Goal: Transaction & Acquisition: Obtain resource

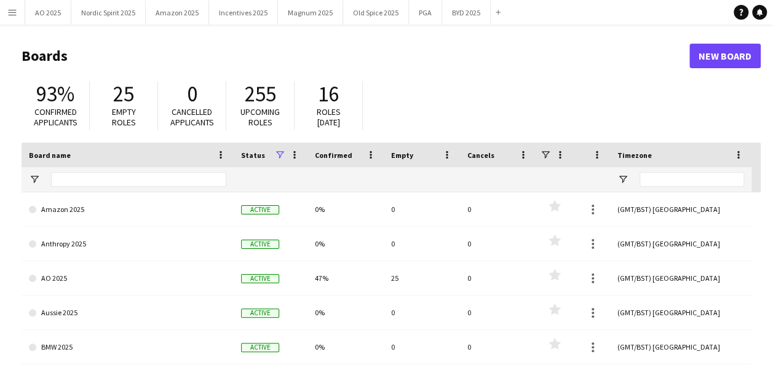
click at [11, 11] on app-icon "Menu" at bounding box center [12, 12] width 10 height 10
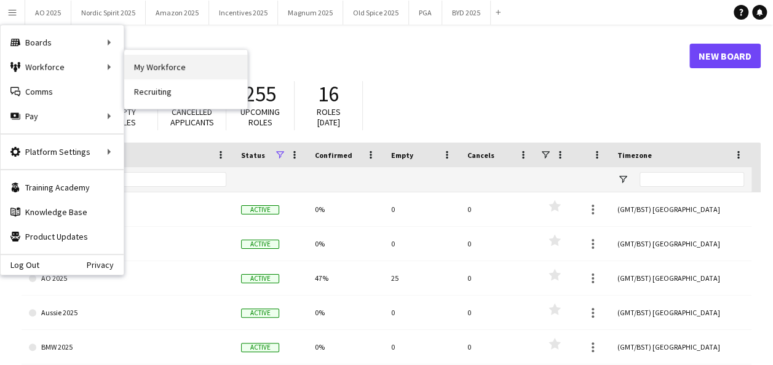
click at [166, 76] on link "My Workforce" at bounding box center [185, 67] width 123 height 25
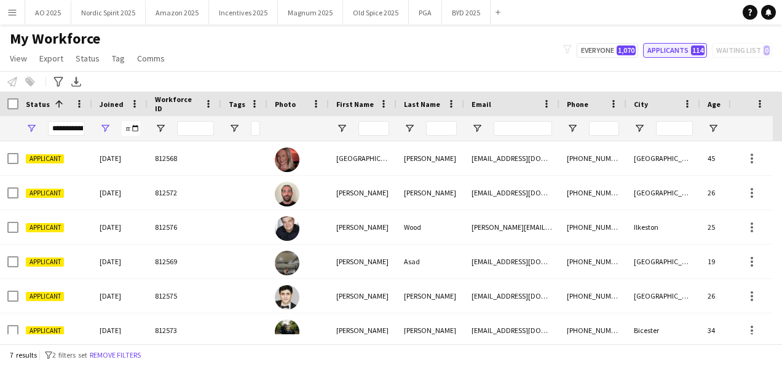
click at [684, 46] on button "Applicants 114" at bounding box center [675, 50] width 64 height 15
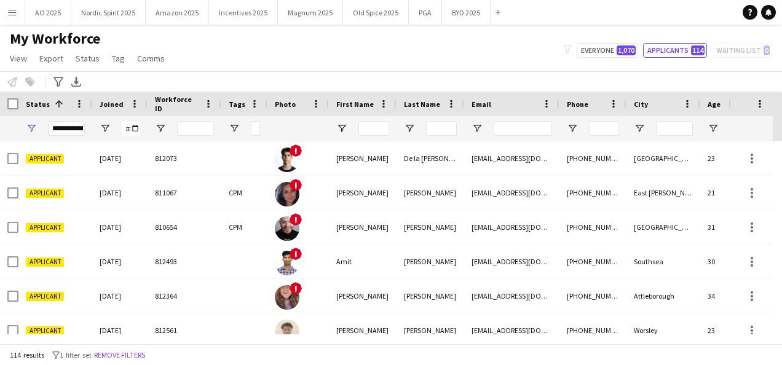
click at [111, 130] on div at bounding box center [119, 128] width 55 height 25
click at [106, 130] on span "Open Filter Menu" at bounding box center [105, 128] width 11 height 11
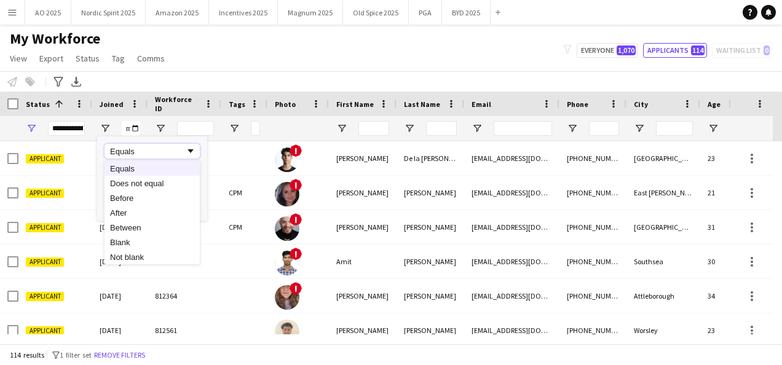
click at [188, 155] on span "Filtering operator" at bounding box center [190, 151] width 11 height 11
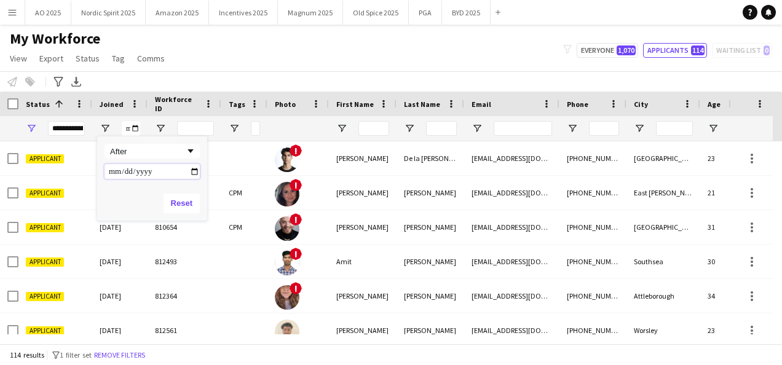
click at [198, 172] on input "Filter Value" at bounding box center [152, 171] width 95 height 15
type input "**********"
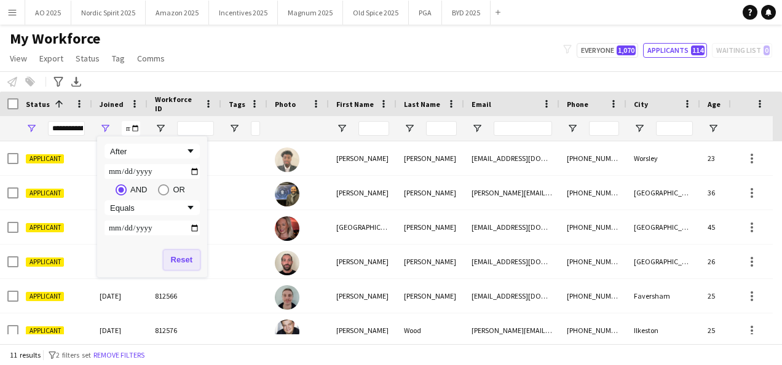
click at [176, 266] on button "Reset" at bounding box center [182, 260] width 36 height 20
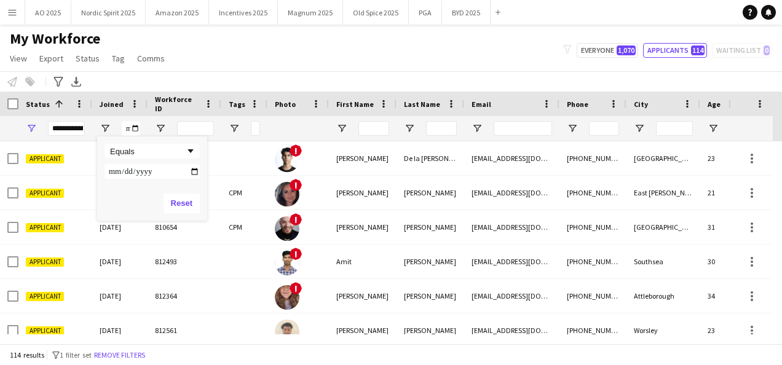
click at [138, 84] on div "Notify workforce Add to tag Select at least one crew to tag him or her. Advance…" at bounding box center [391, 81] width 782 height 20
click at [106, 130] on span "Open Filter Menu" at bounding box center [105, 128] width 11 height 11
click at [189, 154] on span "Filtering operator" at bounding box center [190, 151] width 11 height 11
click at [129, 176] on input "Filter Value" at bounding box center [152, 171] width 95 height 15
click at [192, 172] on input "Filter Value" at bounding box center [152, 171] width 95 height 15
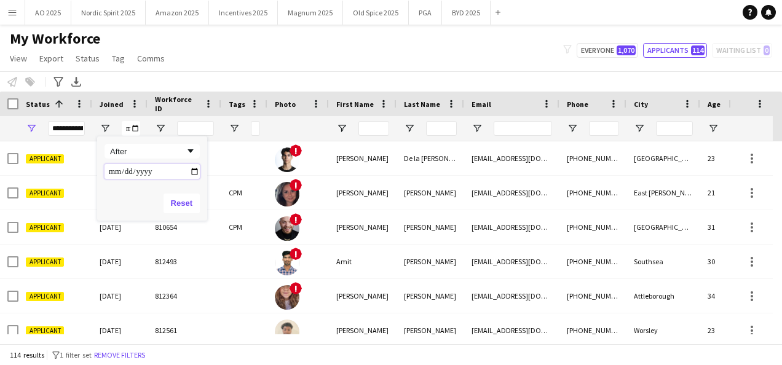
type input "**********"
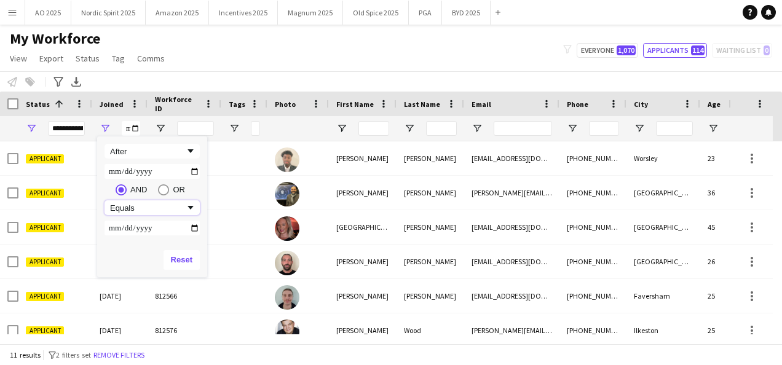
click at [171, 214] on div "Equals" at bounding box center [152, 207] width 95 height 15
click at [135, 229] on input "Filter Value" at bounding box center [152, 228] width 95 height 15
click at [189, 227] on input "Filter Value" at bounding box center [152, 228] width 95 height 15
type input "**********"
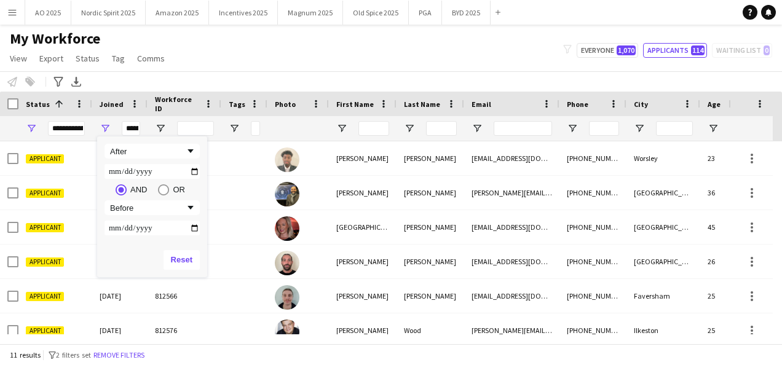
click at [132, 259] on div "Reset" at bounding box center [152, 260] width 110 height 34
click at [235, 76] on div "Notify workforce Add to tag Select at least one crew to tag him or her. Advance…" at bounding box center [391, 81] width 782 height 20
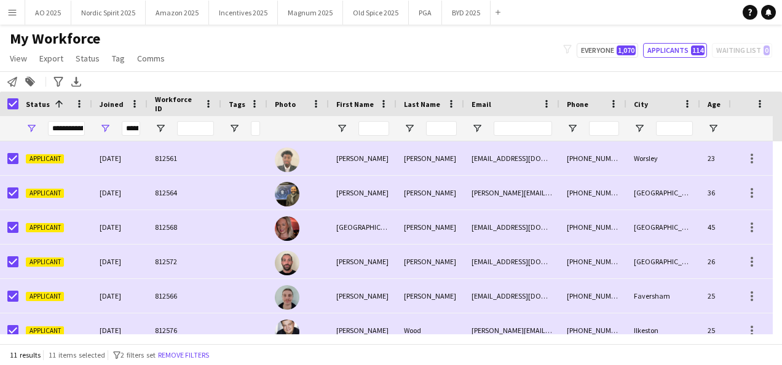
click at [359, 74] on div "Notify workforce Add to tag Search tags magnifier Add tag Advanced filters Adva…" at bounding box center [391, 81] width 782 height 20
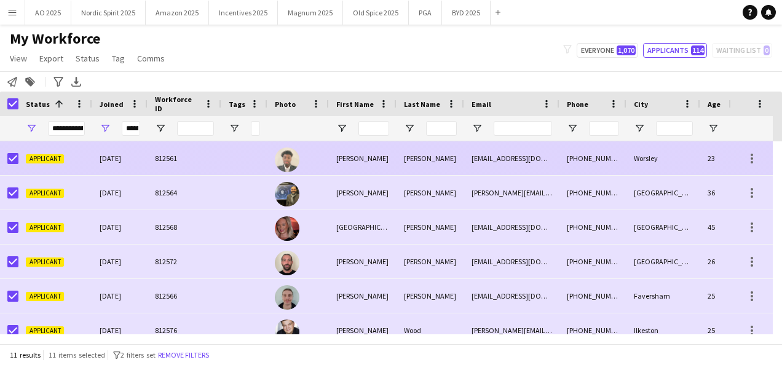
click at [325, 164] on div at bounding box center [297, 158] width 61 height 34
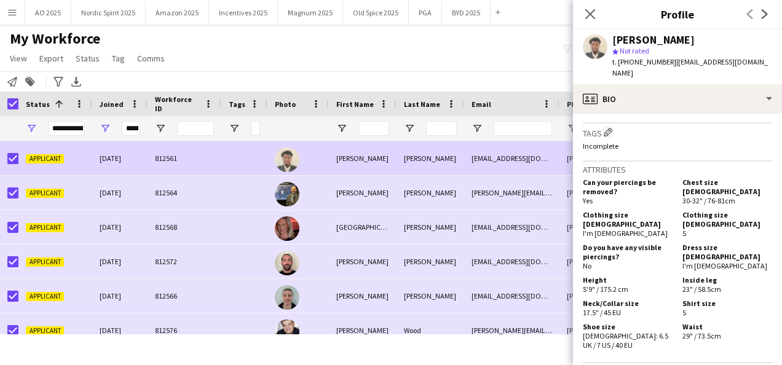
scroll to position [688, 0]
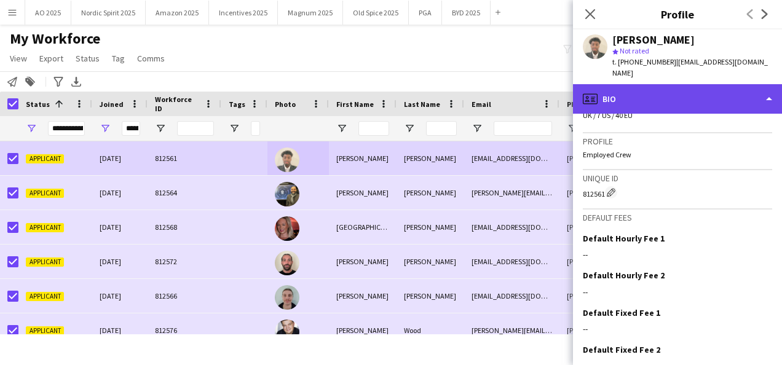
click at [674, 90] on div "profile Bio" at bounding box center [677, 99] width 209 height 30
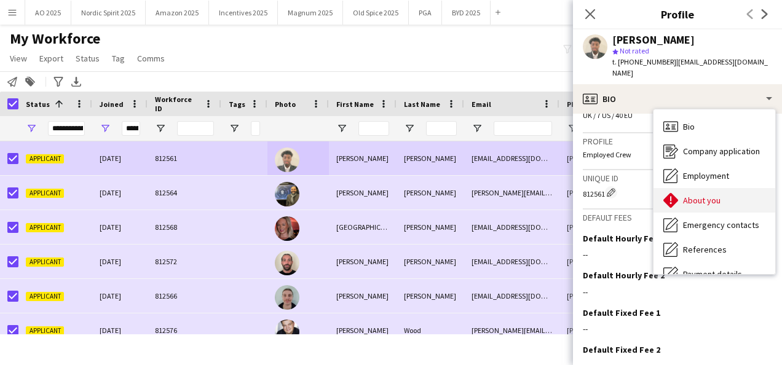
click at [716, 197] on div "About you About you" at bounding box center [714, 200] width 122 height 25
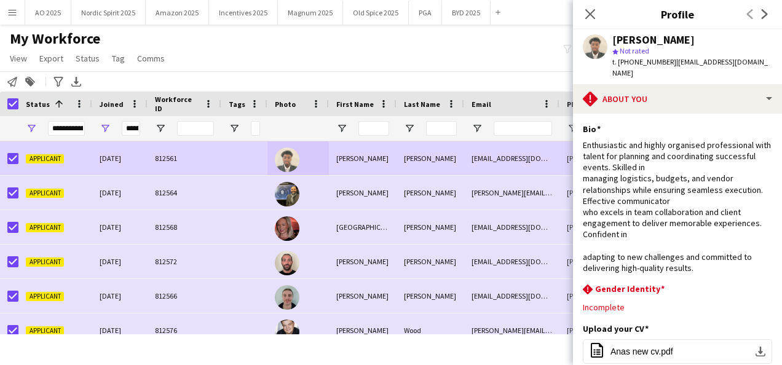
scroll to position [229, 0]
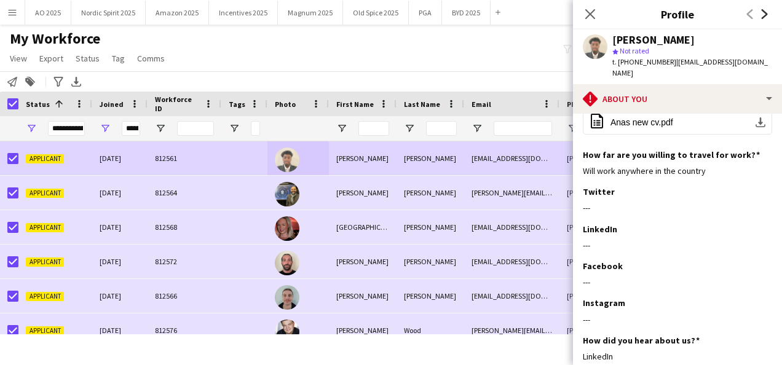
click at [768, 18] on icon "Next" at bounding box center [765, 14] width 10 height 10
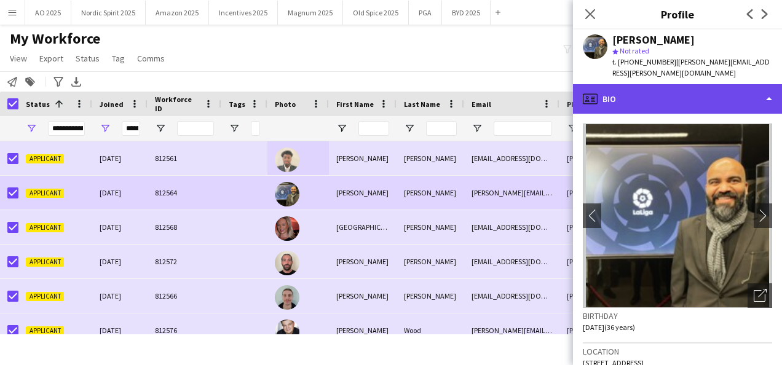
click at [701, 89] on div "profile Bio" at bounding box center [677, 99] width 209 height 30
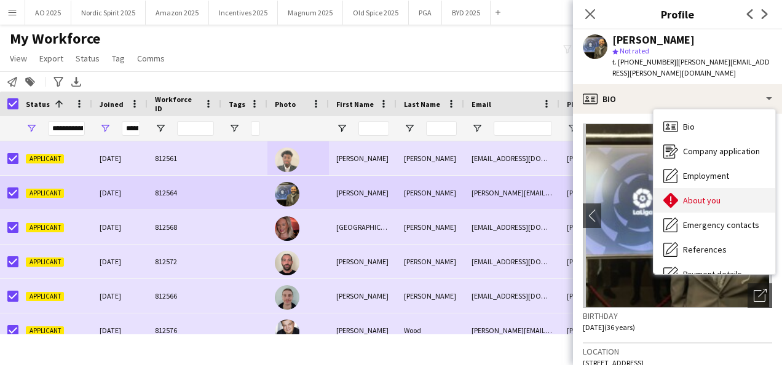
click at [709, 200] on span "About you" at bounding box center [701, 200] width 37 height 11
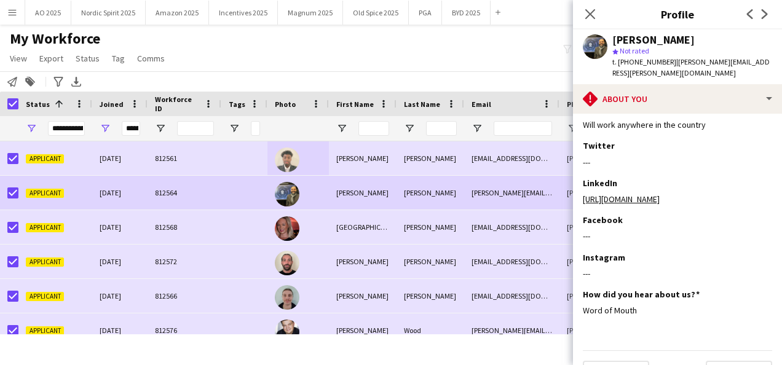
scroll to position [261, 0]
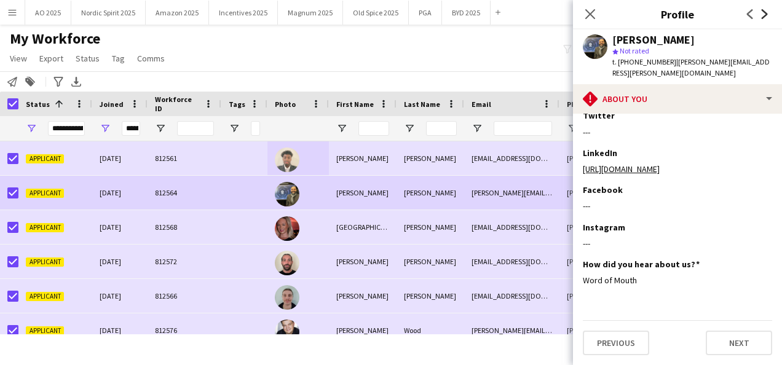
click at [763, 18] on icon at bounding box center [765, 14] width 6 height 10
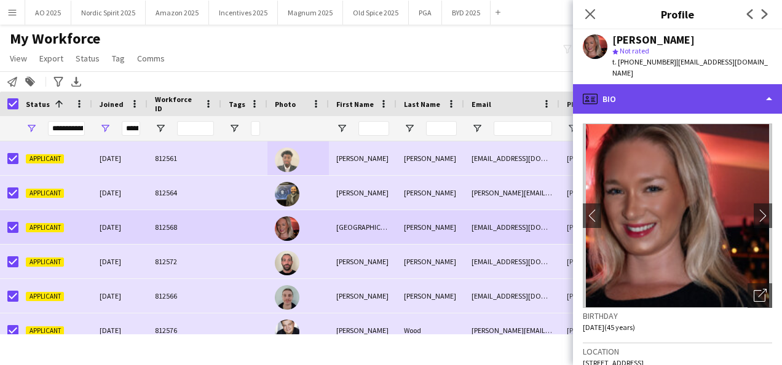
click at [719, 84] on div "profile Bio" at bounding box center [677, 99] width 209 height 30
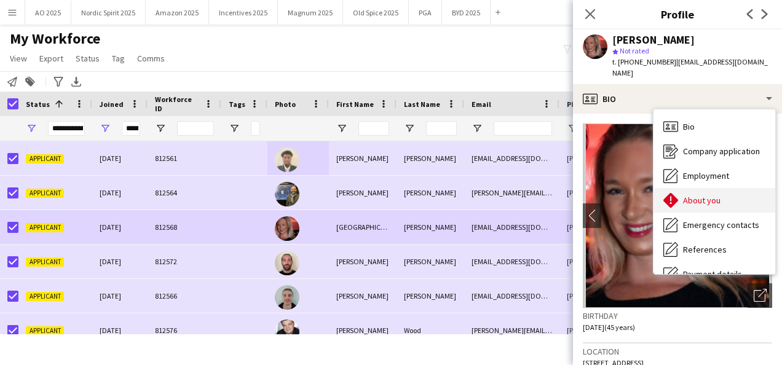
drag, startPoint x: 732, startPoint y: 176, endPoint x: 732, endPoint y: 186, distance: 10.5
click at [732, 188] on div "About you About you" at bounding box center [714, 200] width 122 height 25
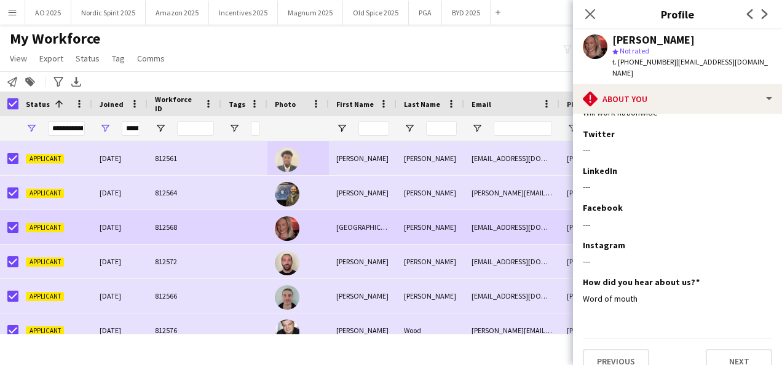
scroll to position [317, 0]
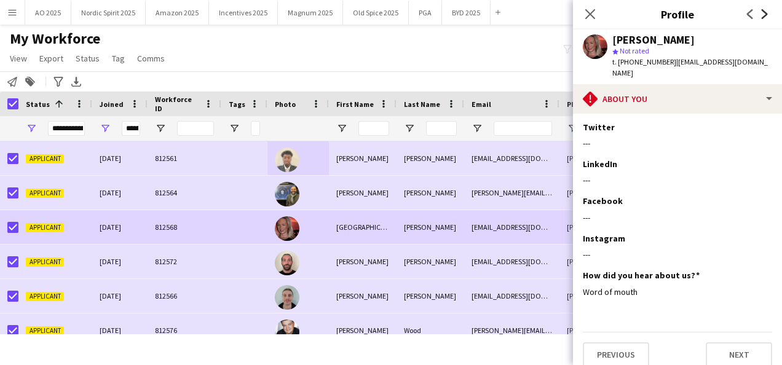
click at [762, 17] on icon "Next" at bounding box center [765, 14] width 10 height 10
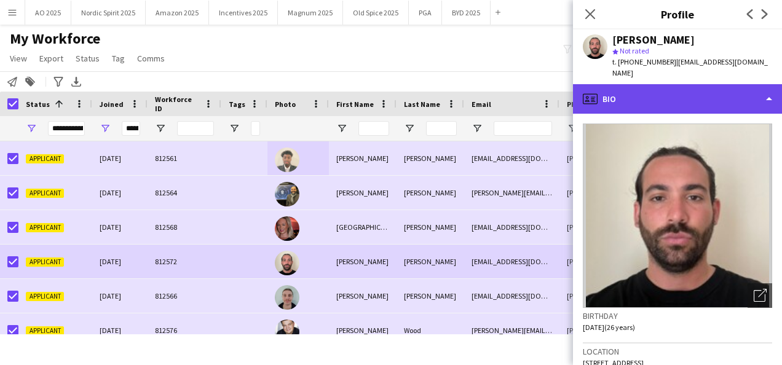
click at [738, 92] on div "profile Bio" at bounding box center [677, 99] width 209 height 30
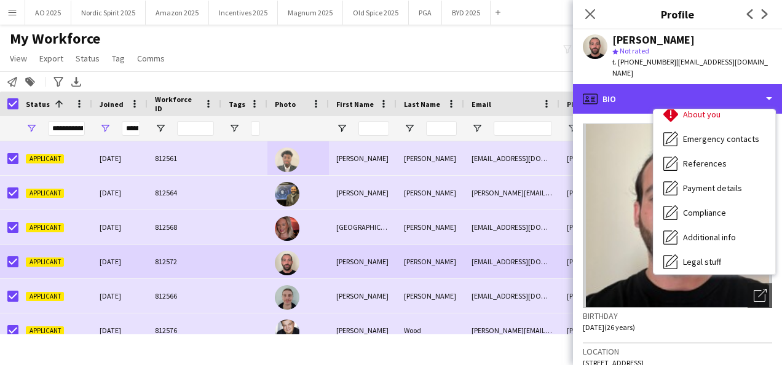
scroll to position [49, 0]
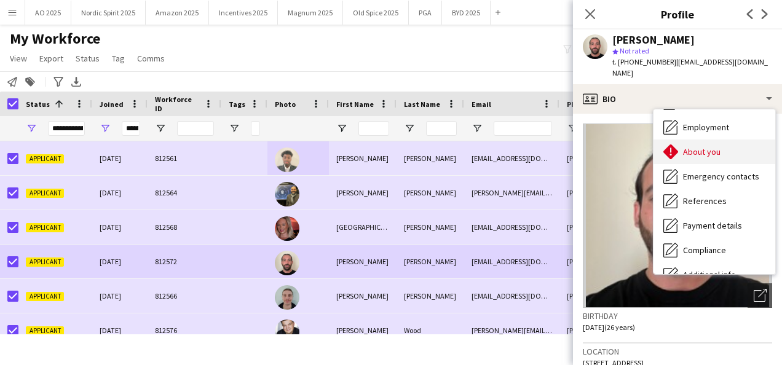
click at [727, 142] on div "About you About you" at bounding box center [714, 152] width 122 height 25
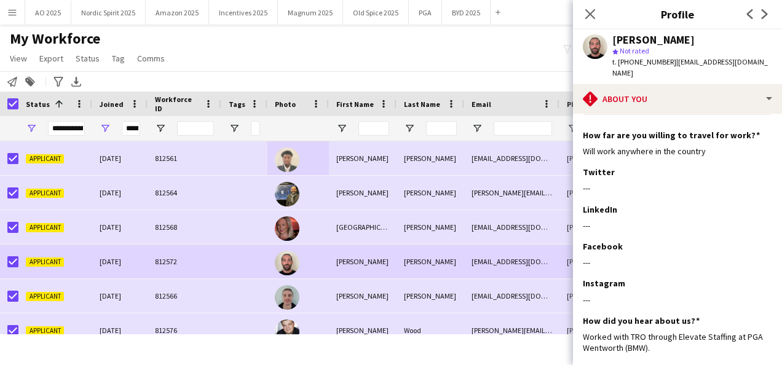
scroll to position [210, 0]
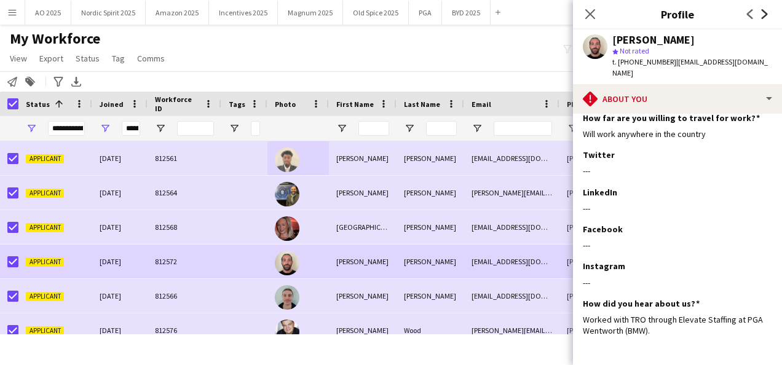
click at [765, 16] on icon at bounding box center [765, 14] width 6 height 10
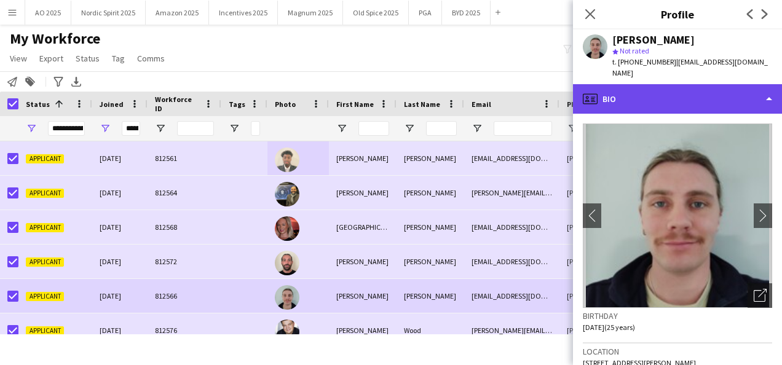
click at [701, 103] on div "profile Bio" at bounding box center [677, 99] width 209 height 30
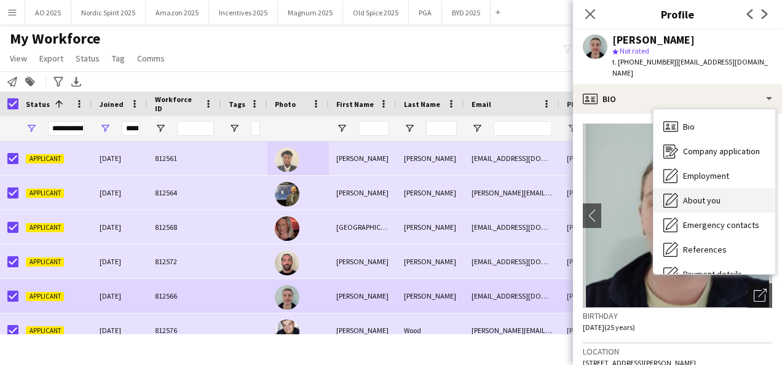
click at [703, 208] on div "About you About you" at bounding box center [714, 200] width 122 height 25
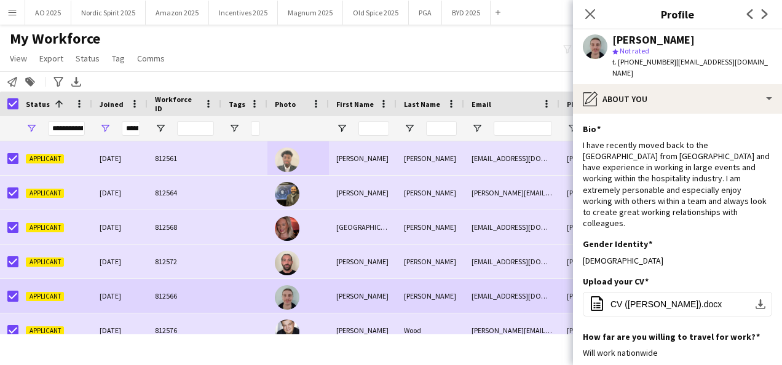
scroll to position [220, 0]
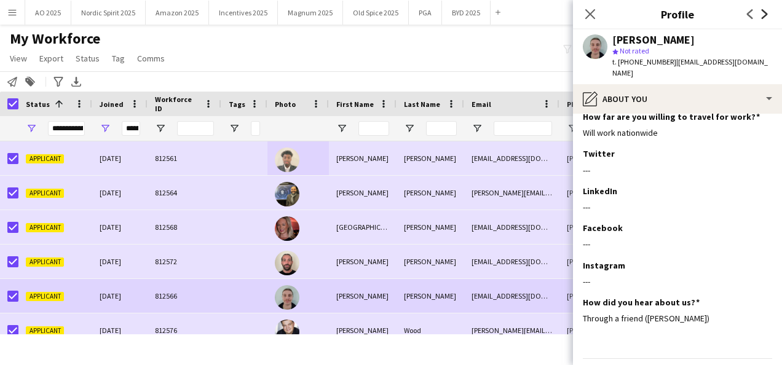
click at [763, 16] on icon "Next" at bounding box center [765, 14] width 10 height 10
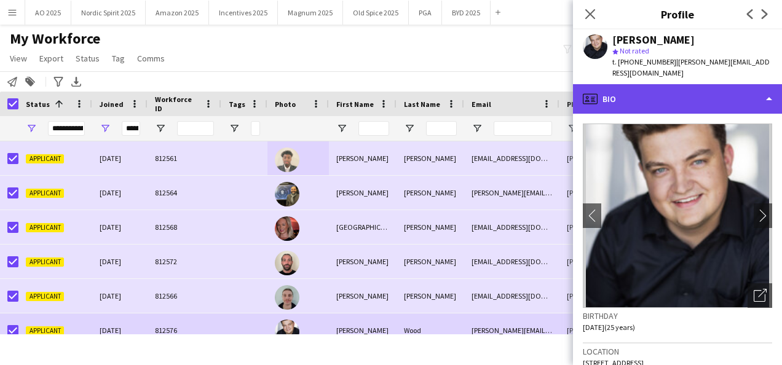
click at [724, 84] on div "profile Bio" at bounding box center [677, 99] width 209 height 30
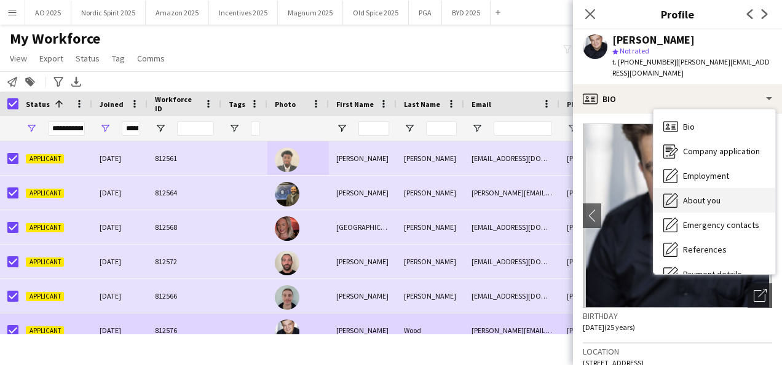
click at [717, 195] on span "About you" at bounding box center [701, 200] width 37 height 11
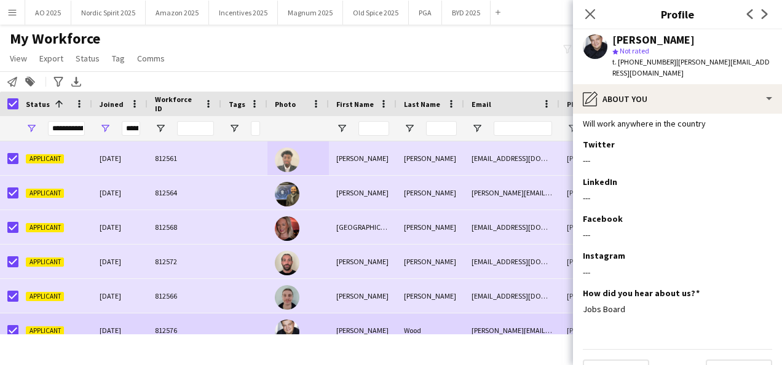
scroll to position [302, 0]
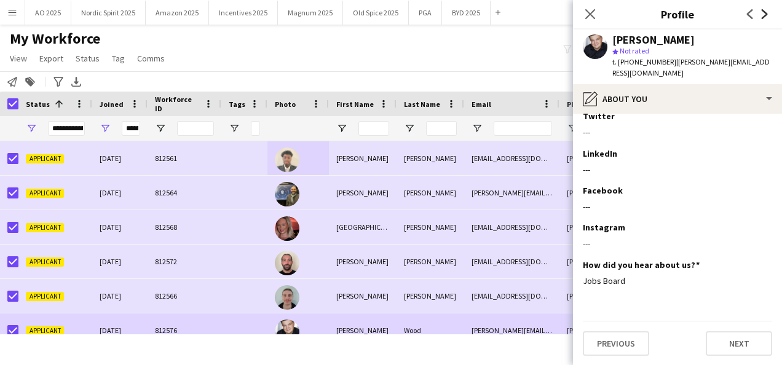
click at [760, 17] on icon "Next" at bounding box center [765, 14] width 10 height 10
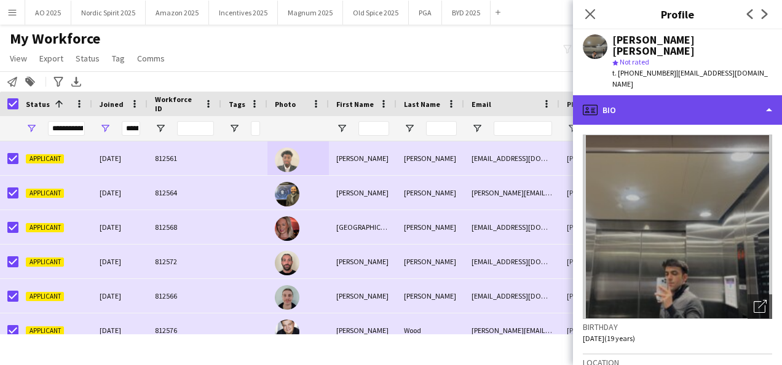
click at [711, 96] on div "profile Bio" at bounding box center [677, 110] width 209 height 30
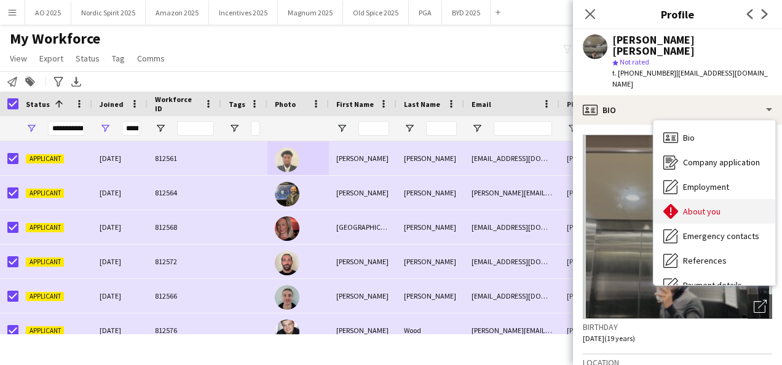
click at [728, 199] on div "About you About you" at bounding box center [714, 211] width 122 height 25
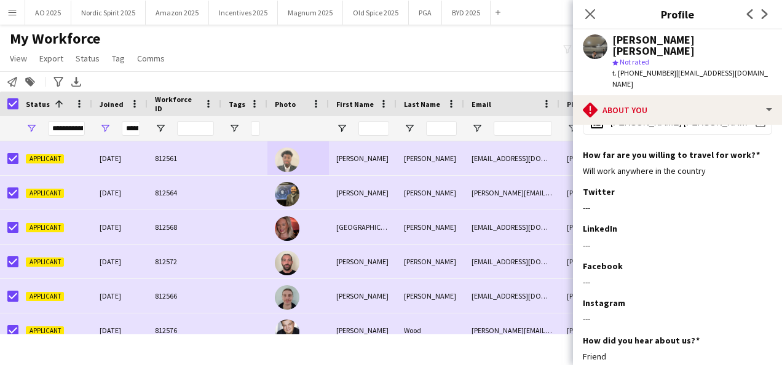
scroll to position [283, 0]
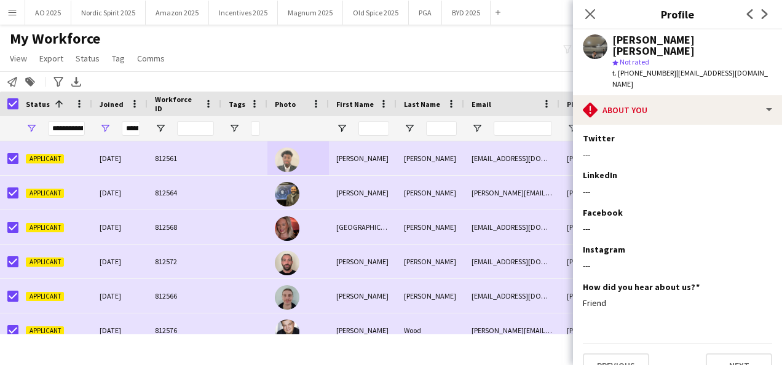
click at [706, 2] on div "Close pop-in Profile Previous Next" at bounding box center [677, 15] width 209 height 30
click at [763, 12] on icon at bounding box center [765, 14] width 6 height 10
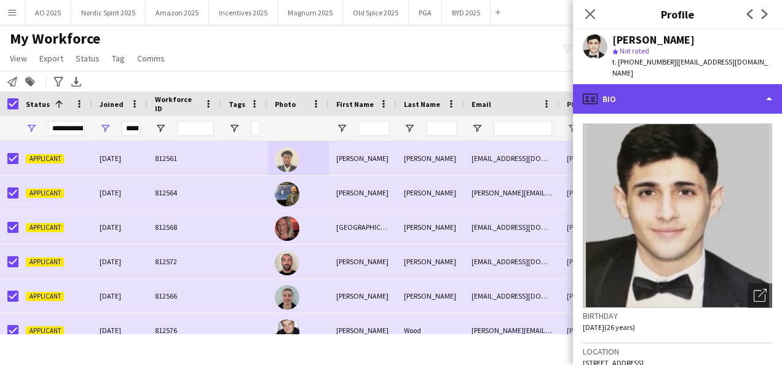
click at [744, 95] on div "profile Bio" at bounding box center [677, 99] width 209 height 30
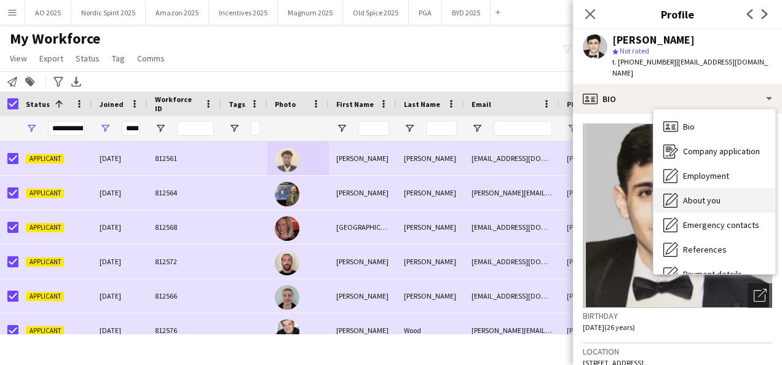
click at [711, 195] on span "About you" at bounding box center [701, 200] width 37 height 11
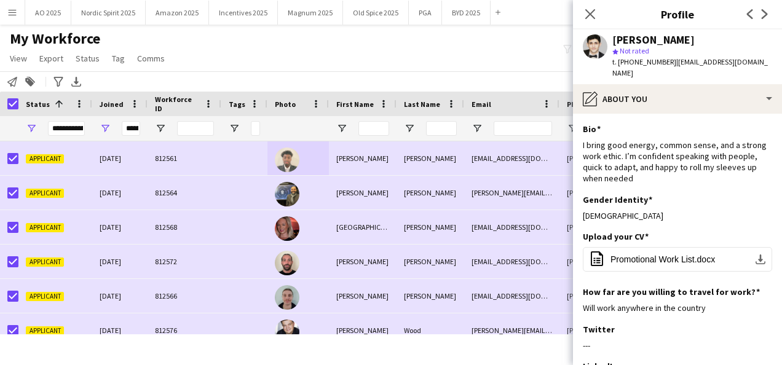
scroll to position [202, 0]
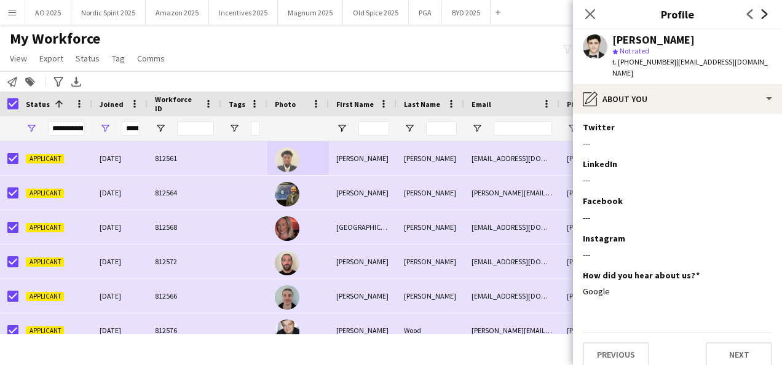
click at [765, 17] on icon "Next" at bounding box center [765, 14] width 10 height 10
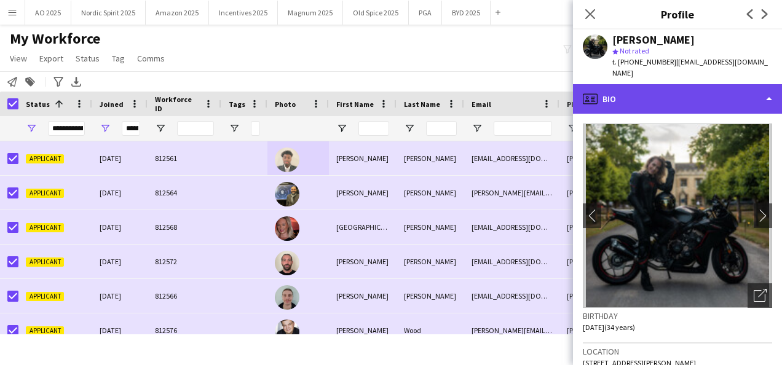
click at [727, 97] on div "profile Bio" at bounding box center [677, 99] width 209 height 30
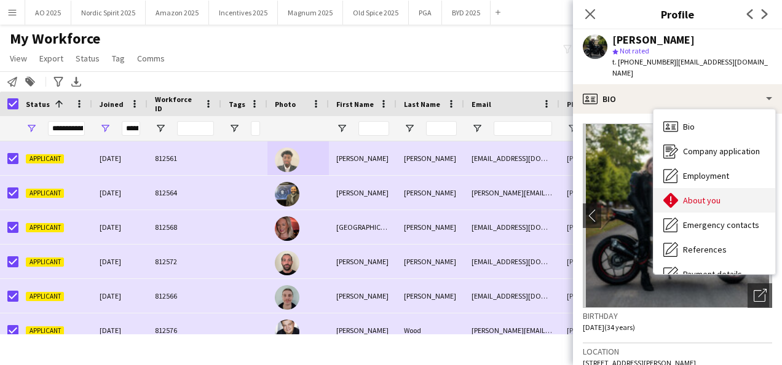
click at [725, 188] on div "About you About you" at bounding box center [714, 200] width 122 height 25
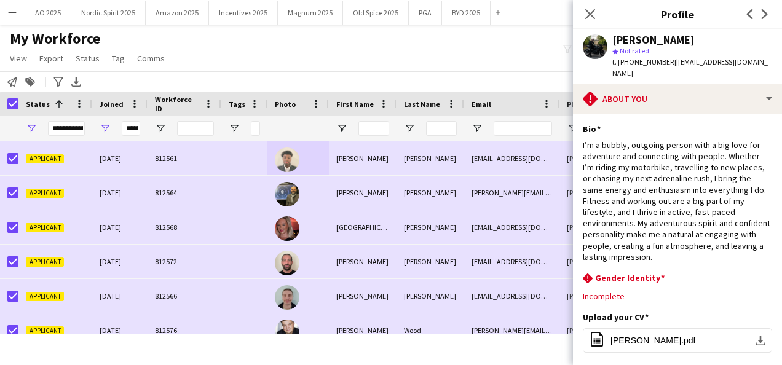
scroll to position [229, 0]
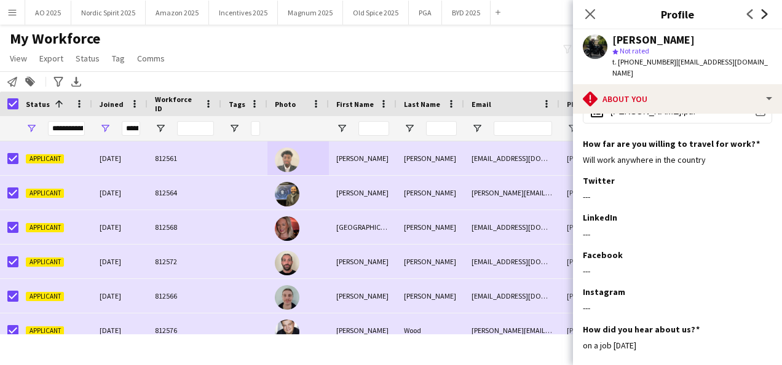
click at [762, 17] on icon at bounding box center [765, 14] width 6 height 10
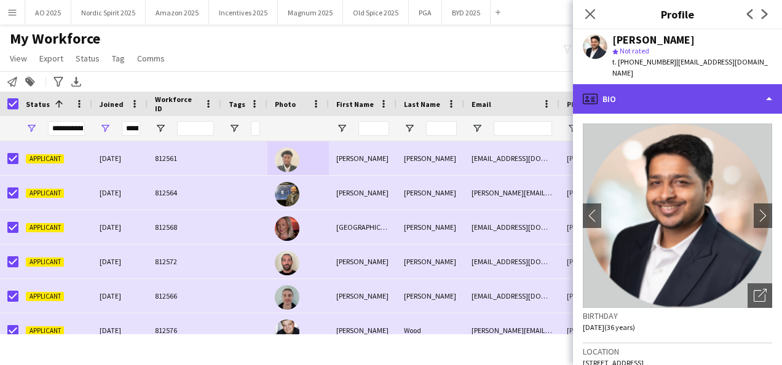
click at [721, 89] on div "profile Bio" at bounding box center [677, 99] width 209 height 30
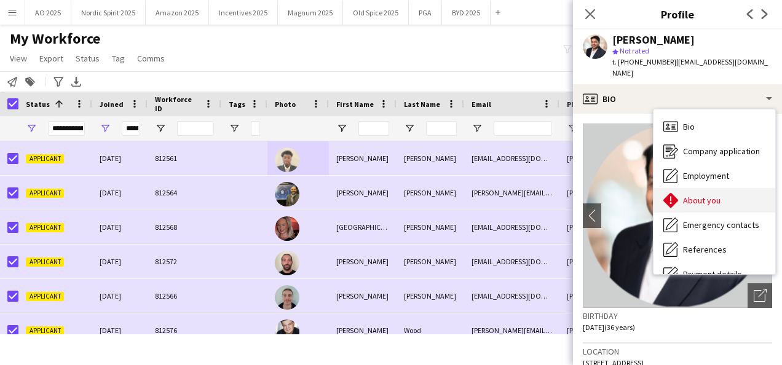
click at [734, 188] on div "About you About you" at bounding box center [714, 200] width 122 height 25
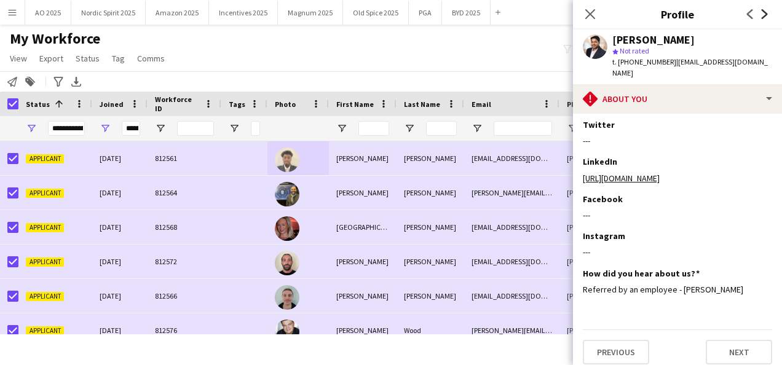
click at [760, 11] on icon "Next" at bounding box center [765, 14] width 10 height 10
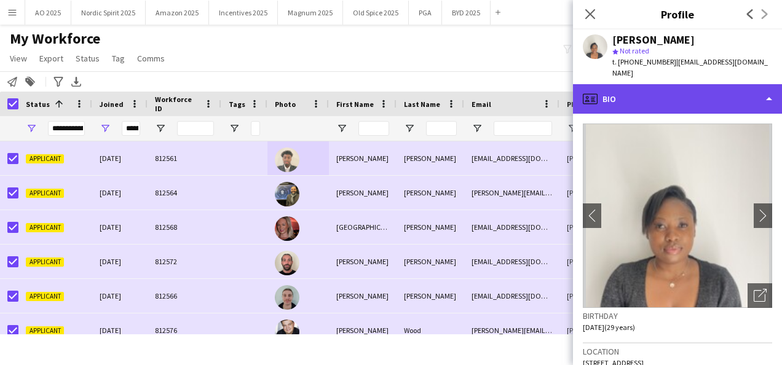
click at [714, 101] on div "profile Bio" at bounding box center [677, 99] width 209 height 30
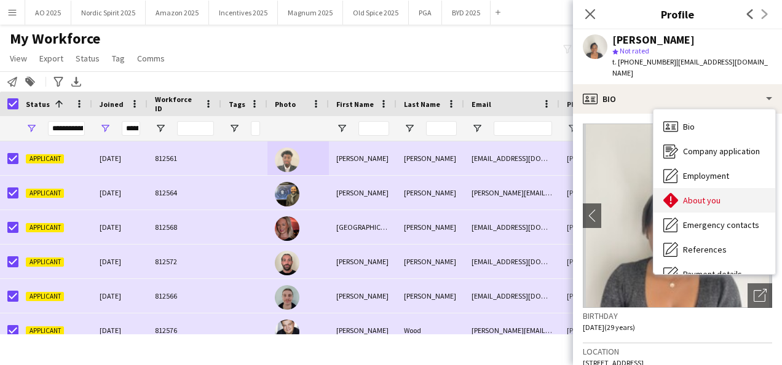
click at [700, 204] on span "About you" at bounding box center [701, 200] width 37 height 11
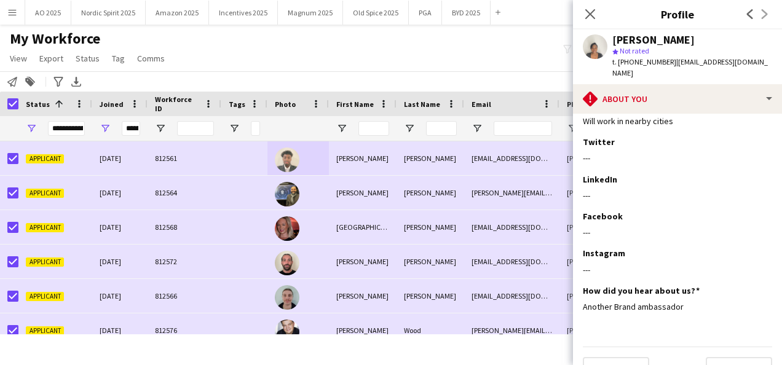
scroll to position [305, 0]
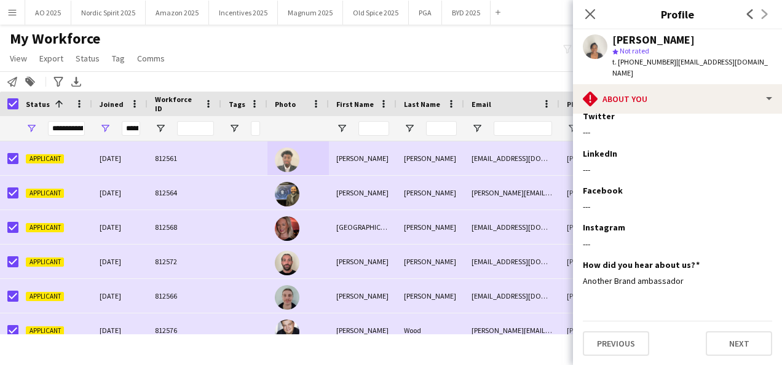
click at [763, 17] on div "Previous Next" at bounding box center [757, 14] width 49 height 28
click at [590, 20] on app-icon "Close pop-in" at bounding box center [591, 15] width 18 height 18
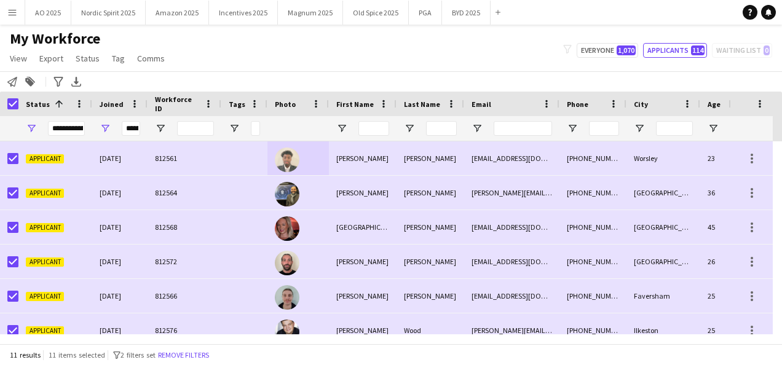
click at [467, 60] on div "My Workforce View Views Default view Compliance Log New view Update view Delete…" at bounding box center [391, 51] width 782 height 42
click at [590, 52] on button "Everyone 1,070" at bounding box center [607, 50] width 61 height 15
type input "**********"
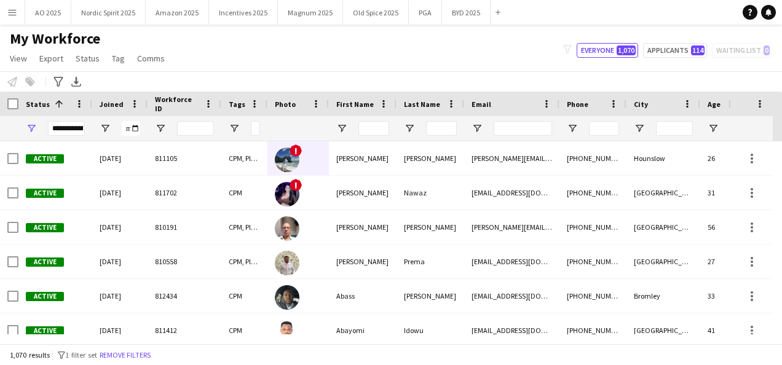
click at [571, 49] on icon at bounding box center [567, 49] width 8 height 9
click at [33, 128] on span "Open Filter Menu" at bounding box center [31, 128] width 11 height 11
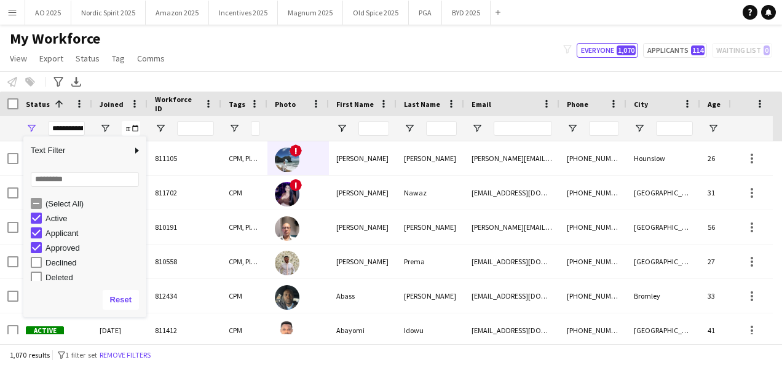
click at [55, 202] on div "(Select All)" at bounding box center [93, 203] width 97 height 9
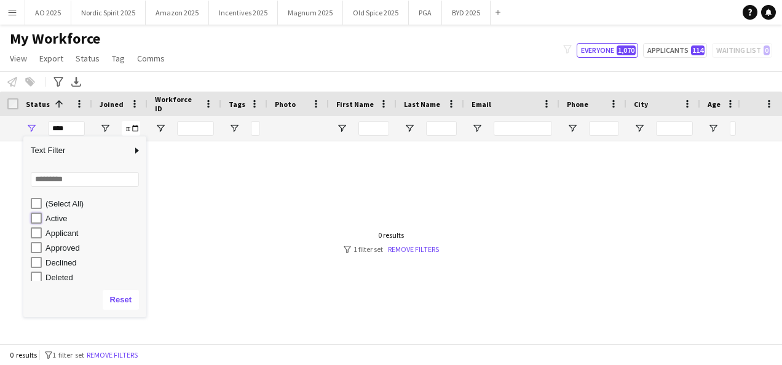
type input "**********"
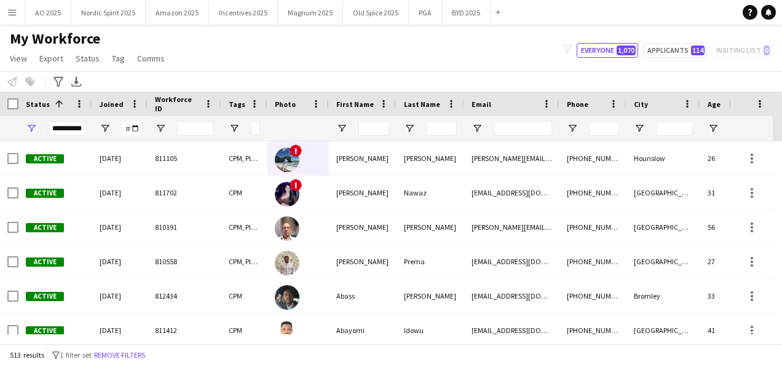
click at [181, 84] on div "Notify workforce Add to tag Select at least one crew to tag him or her. Advance…" at bounding box center [391, 81] width 782 height 20
click at [7, 14] on button "Menu" at bounding box center [12, 12] width 25 height 25
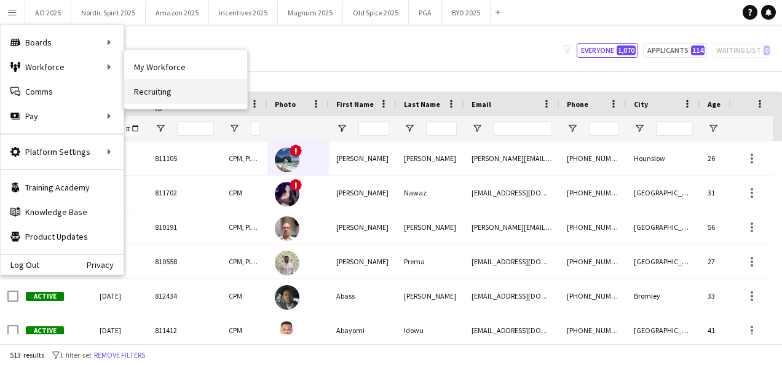
click at [148, 87] on link "Recruiting" at bounding box center [185, 91] width 123 height 25
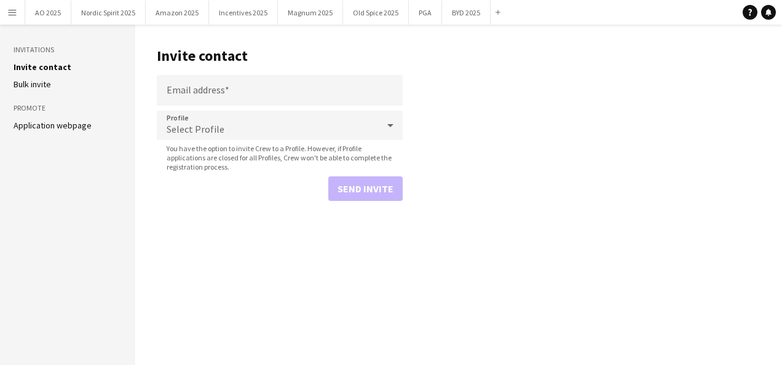
click at [83, 129] on link "Application webpage" at bounding box center [53, 125] width 78 height 11
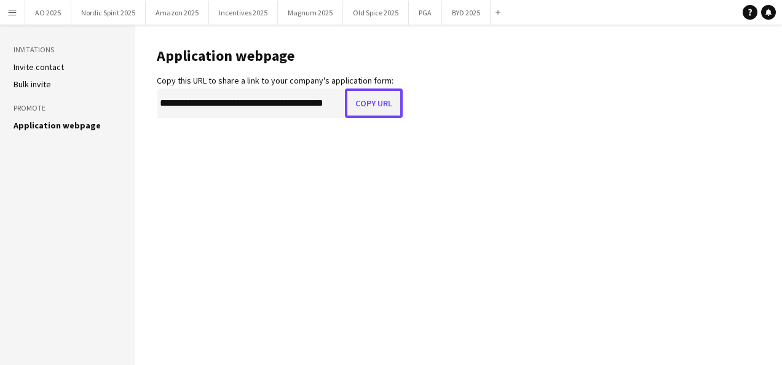
click at [364, 97] on button "Copy URL" at bounding box center [374, 104] width 58 height 30
click at [2, 12] on button "Menu" at bounding box center [12, 12] width 25 height 25
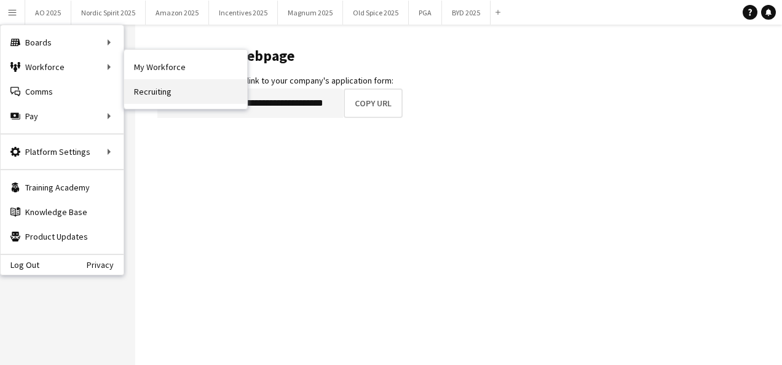
click at [159, 82] on link "Recruiting" at bounding box center [185, 91] width 123 height 25
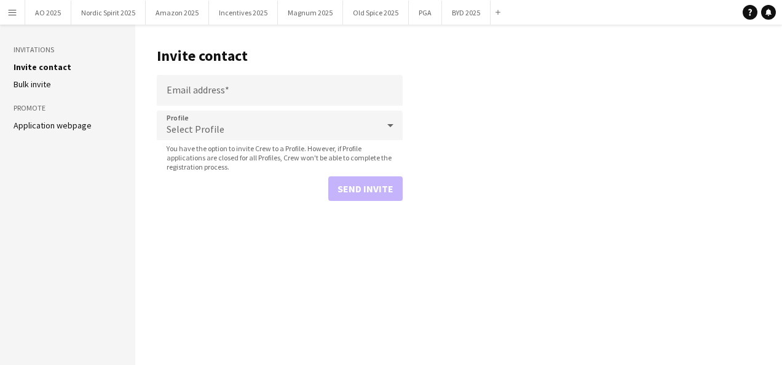
click at [20, 9] on button "Menu" at bounding box center [12, 12] width 25 height 25
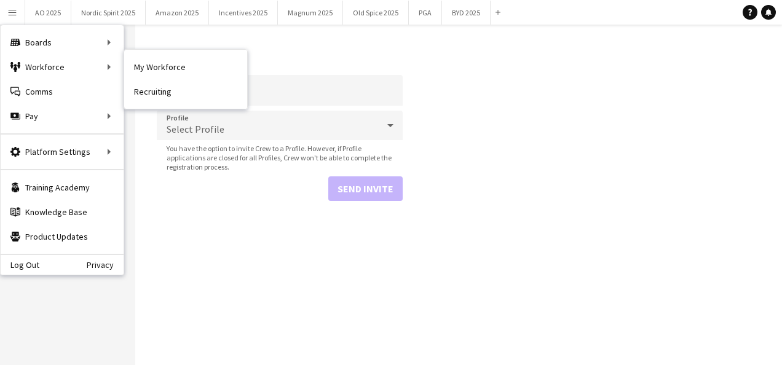
click at [172, 97] on link "Recruiting" at bounding box center [185, 91] width 123 height 25
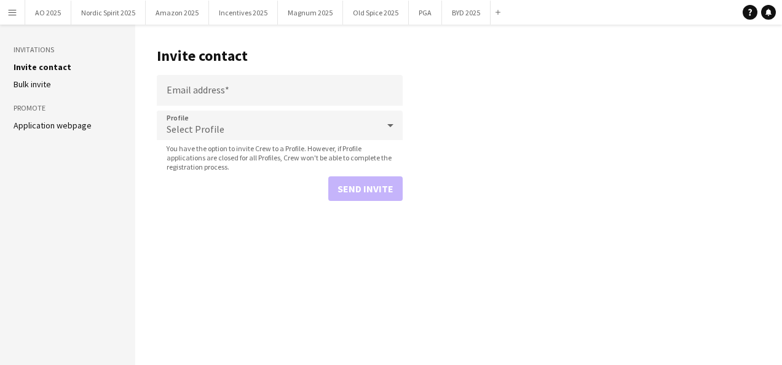
click at [11, 17] on button "Menu" at bounding box center [12, 12] width 25 height 25
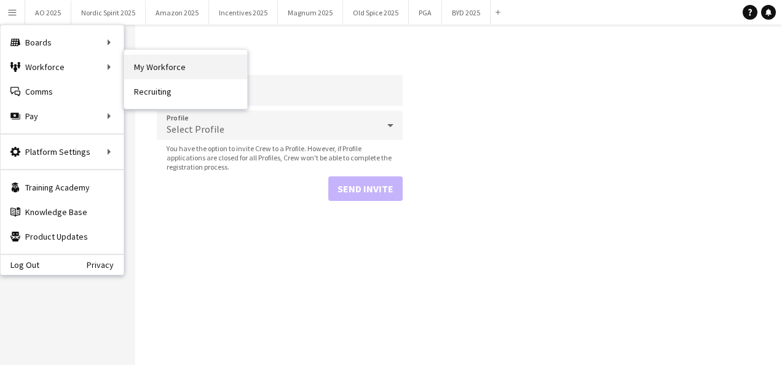
click at [154, 73] on link "My Workforce" at bounding box center [185, 67] width 123 height 25
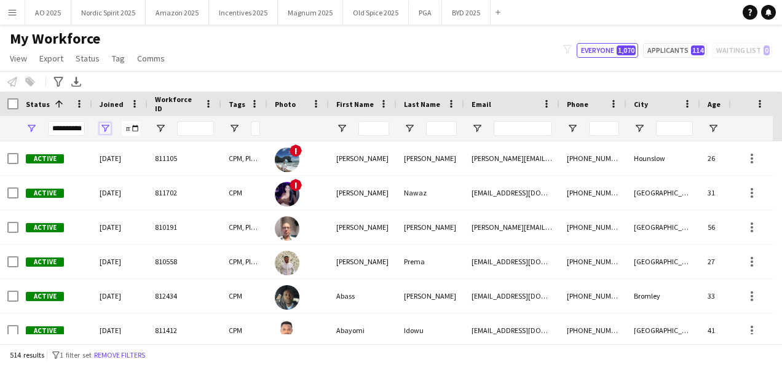
click at [106, 127] on span "Open Filter Menu" at bounding box center [105, 128] width 11 height 11
click at [172, 199] on button "Reset" at bounding box center [182, 204] width 36 height 20
click at [168, 209] on button "Reset" at bounding box center [182, 204] width 36 height 20
click at [188, 61] on div "My Workforce View Views Default view Compliance Log New view Update view Delete…" at bounding box center [391, 51] width 782 height 42
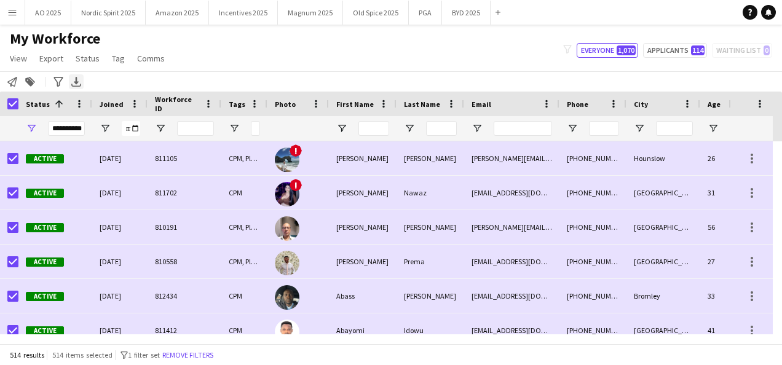
click at [70, 85] on div "Export XLSX" at bounding box center [76, 81] width 15 height 15
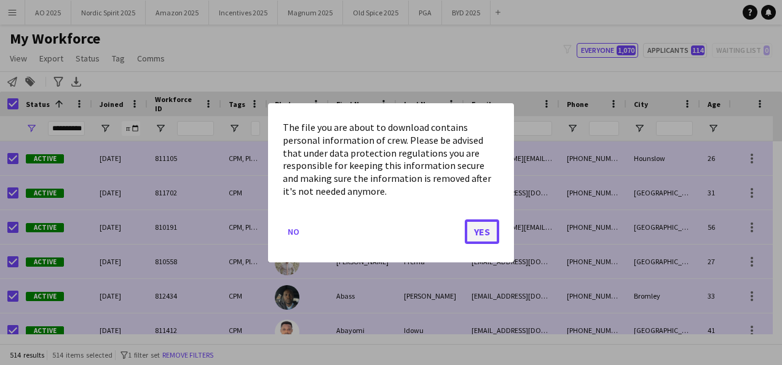
click at [485, 229] on button "Yes" at bounding box center [482, 231] width 34 height 25
